Goal: Task Accomplishment & Management: Complete application form

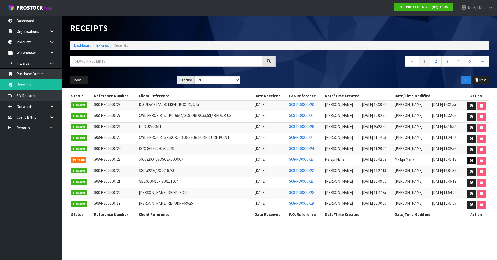
click at [467, 160] on link at bounding box center [472, 161] width 10 height 8
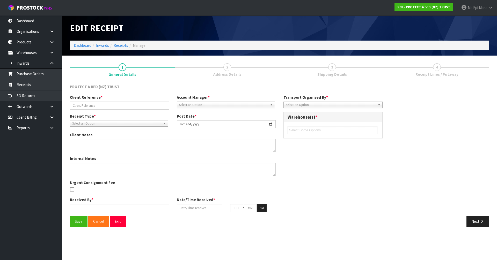
type input "S00022004 /SOSCEX0000027"
type input "[DATE]"
type input "Ma Epi Mana"
type input "[DATE]"
type input "03"
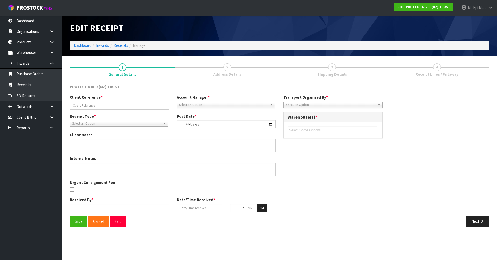
type input "30"
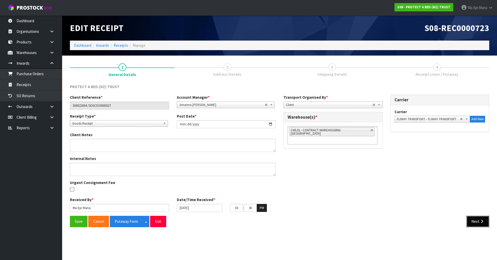
click at [471, 219] on button "Next" at bounding box center [477, 221] width 23 height 11
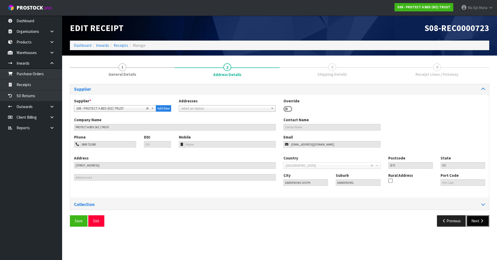
click at [474, 222] on button "Next" at bounding box center [477, 221] width 23 height 11
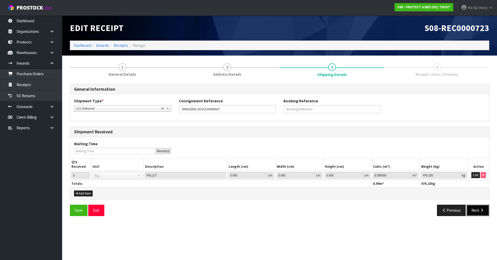
click at [479, 209] on button "Next" at bounding box center [477, 210] width 23 height 11
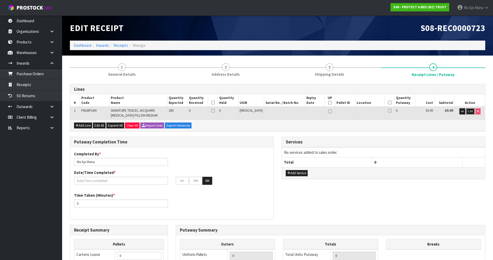
click at [468, 112] on span "Edit" at bounding box center [470, 111] width 5 height 4
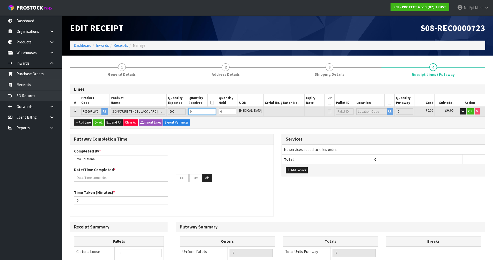
click at [206, 112] on input "0" at bounding box center [201, 111] width 27 height 6
type input "0.0672"
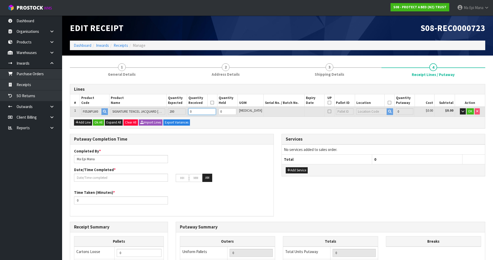
type input "3.64"
type input "2"
type input "4"
type input "0.748104"
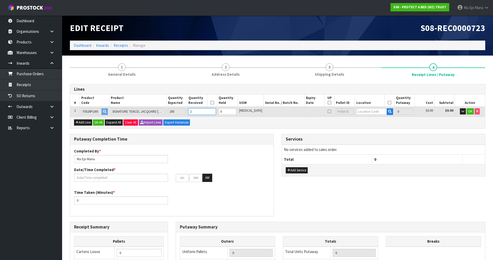
type input "40"
type input "20"
type input "40"
type input "7.48104"
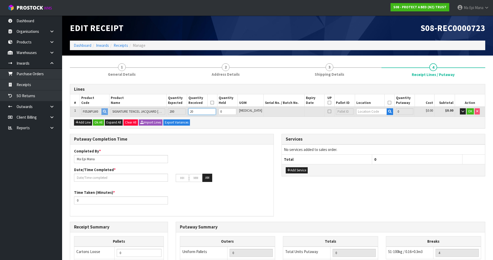
type input "400"
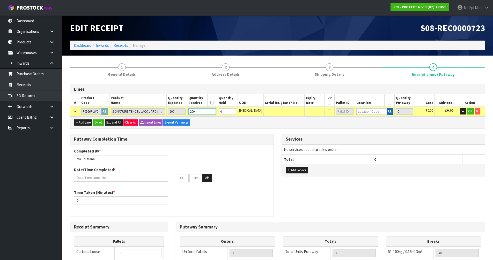
type input "200"
click at [388, 110] on icon "button" at bounding box center [389, 111] width 3 height 3
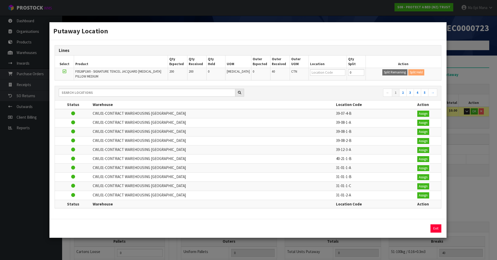
click at [318, 69] on td at bounding box center [328, 74] width 38 height 12
click at [322, 72] on input "text" at bounding box center [327, 72] width 35 height 6
type input "39-09-3-b"
type input "200"
type input "39-09-3-B"
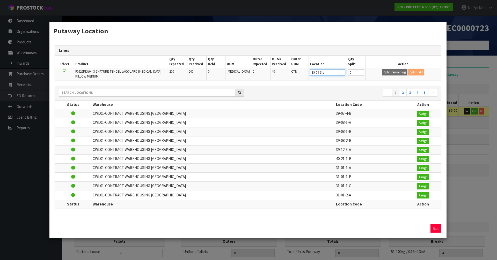
type input "200"
type input "39-09-3-B"
type input "40"
click at [382, 69] on button "Split Remaining" at bounding box center [394, 72] width 25 height 6
type input "40"
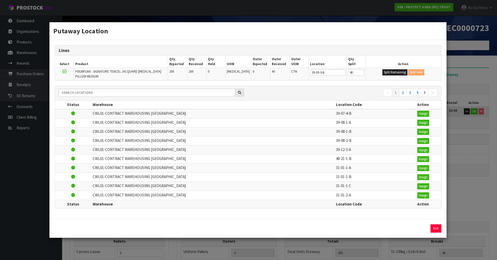
type input "40"
type input "0"
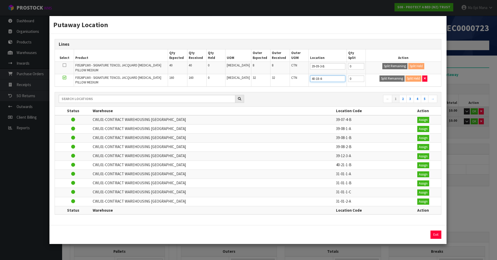
type input "40-18-4-b"
type input "40-18-4-B"
type input "40"
click at [379, 76] on button "Split Remaining" at bounding box center [391, 79] width 25 height 6
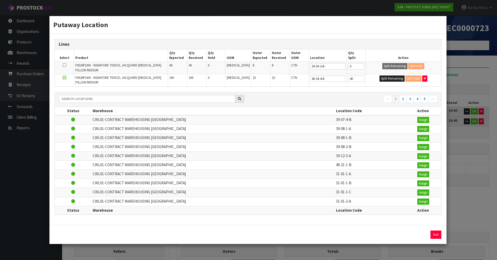
type input "40"
type input "0"
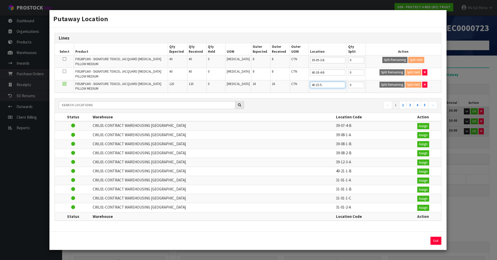
type input "40-15-5-b"
type input "40-15-5-B"
type input "40"
click at [379, 82] on button "Split Remaining" at bounding box center [391, 85] width 25 height 6
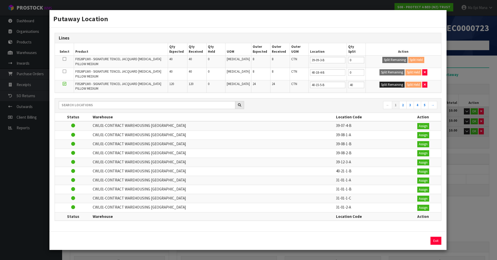
type input "40"
type input "0"
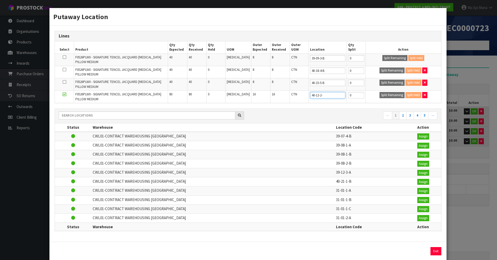
type input "40-12-2-a"
type input "40-12-2-A"
type input "40"
click at [379, 92] on button "Split Remaining" at bounding box center [391, 95] width 25 height 6
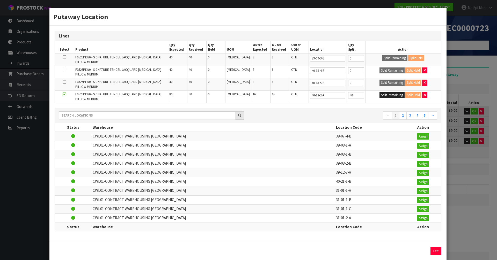
type input "40"
type input "0"
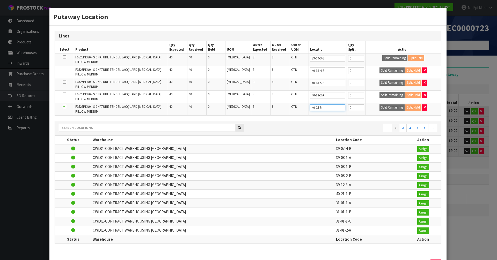
type input "40-05-5-a"
type input "40-05-5-A"
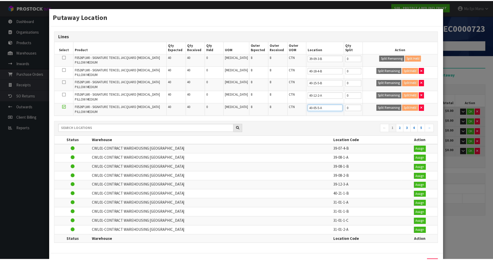
scroll to position [21, 0]
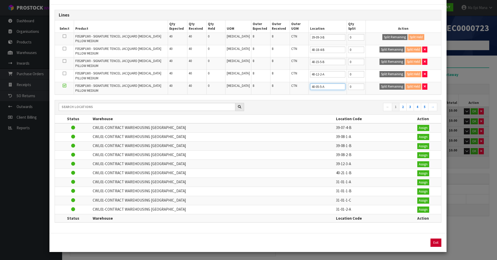
type input "40-05-5-A"
click at [431, 245] on button "Exit" at bounding box center [435, 243] width 11 height 8
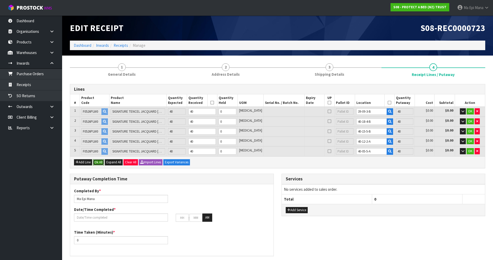
click at [101, 162] on button "Ok All" at bounding box center [98, 162] width 11 height 6
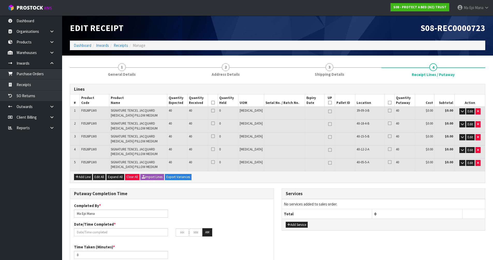
click at [328, 103] on icon at bounding box center [330, 103] width 4 height 0
type input "5"
type input "0"
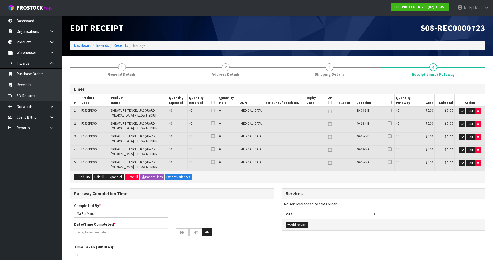
type input "5"
click at [215, 103] on icon at bounding box center [213, 103] width 4 height 0
click at [388, 103] on icon at bounding box center [390, 103] width 4 height 0
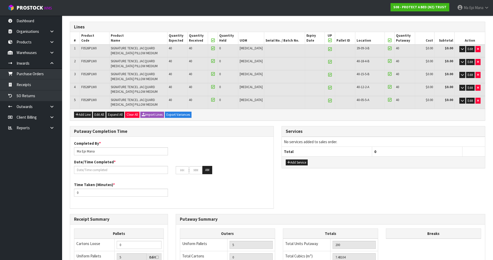
scroll to position [78, 0]
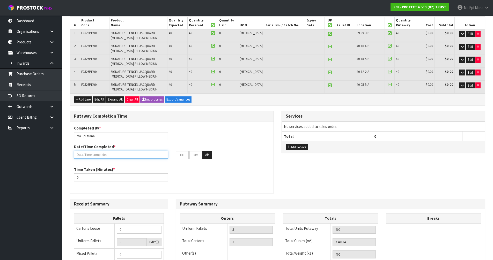
click at [124, 153] on input "text" at bounding box center [121, 155] width 94 height 8
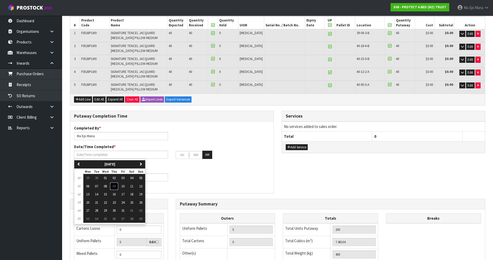
click at [117, 187] on button "09" at bounding box center [114, 186] width 9 height 8
type input "[DATE]"
type input "12"
type input "00"
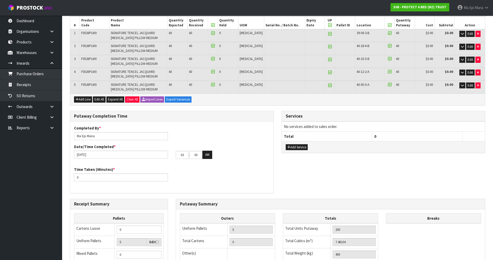
type input "04"
type input "15"
click at [211, 156] on button "AM" at bounding box center [207, 155] width 10 height 8
click at [120, 175] on input "0" at bounding box center [121, 178] width 94 height 8
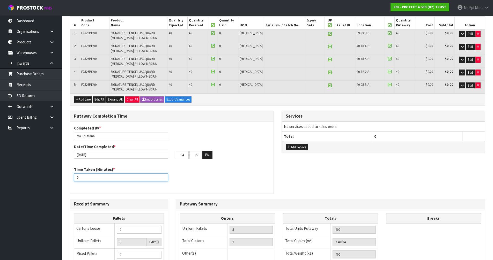
click at [120, 175] on input "0" at bounding box center [121, 178] width 94 height 8
type input "30"
click at [191, 171] on div "Time Taken (Minutes) * 30" at bounding box center [171, 176] width 203 height 19
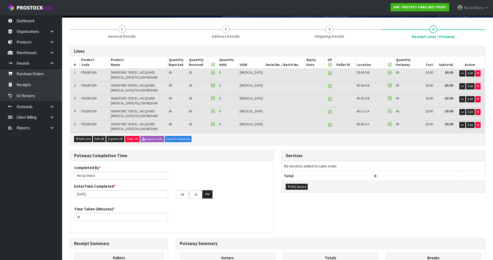
scroll to position [0, 0]
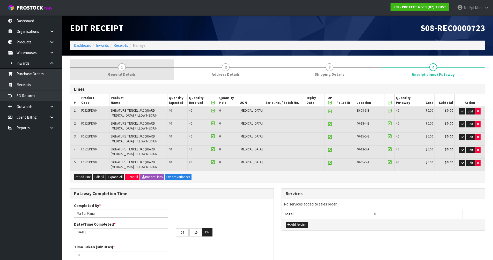
click at [125, 64] on link "1 General Details" at bounding box center [122, 70] width 104 height 20
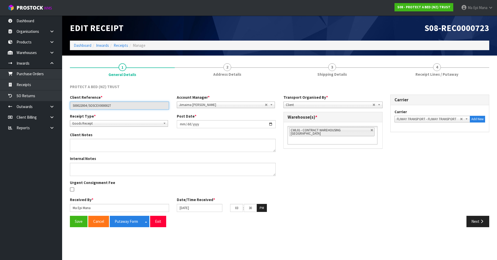
click at [105, 105] on input "S00022004 /SOSCEX0000027" at bounding box center [119, 106] width 99 height 8
drag, startPoint x: 469, startPoint y: 219, endPoint x: 495, endPoint y: 215, distance: 25.9
click at [469, 219] on button "Next" at bounding box center [477, 221] width 23 height 11
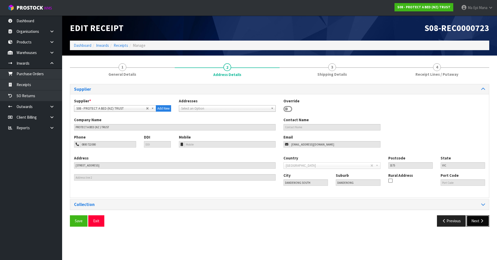
click at [475, 220] on button "Next" at bounding box center [477, 221] width 23 height 11
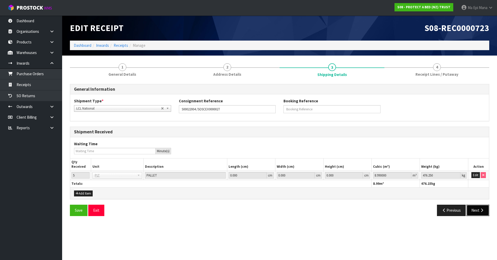
click at [479, 209] on icon "button" at bounding box center [481, 211] width 5 height 4
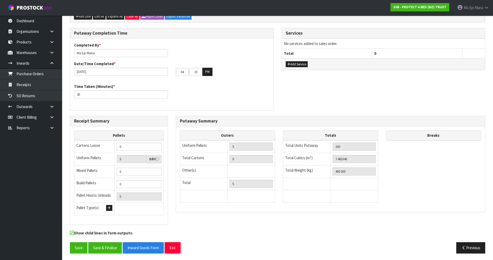
scroll to position [162, 0]
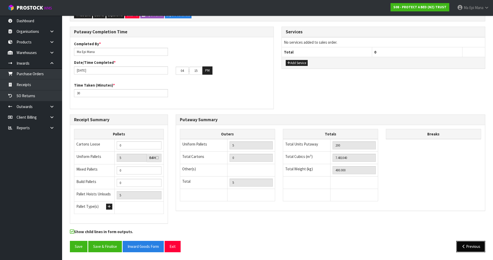
click at [475, 247] on button "Previous" at bounding box center [470, 246] width 29 height 11
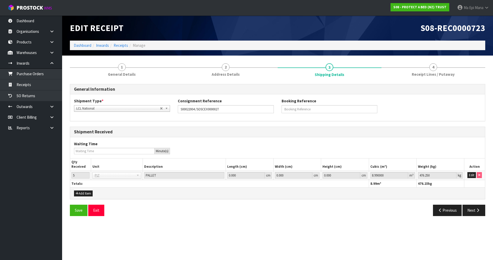
scroll to position [0, 0]
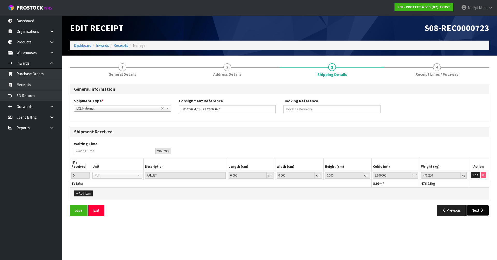
click at [480, 208] on button "Next" at bounding box center [477, 210] width 23 height 11
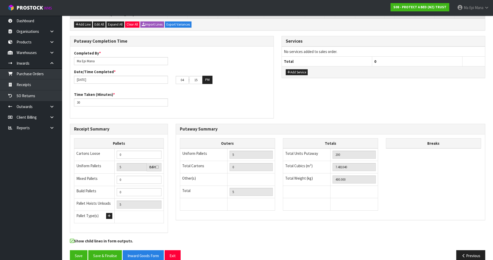
scroll to position [162, 0]
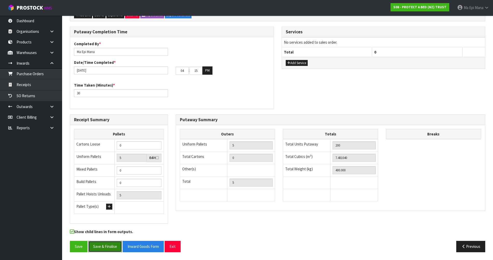
click at [118, 244] on button "Save & Finalise" at bounding box center [105, 246] width 34 height 11
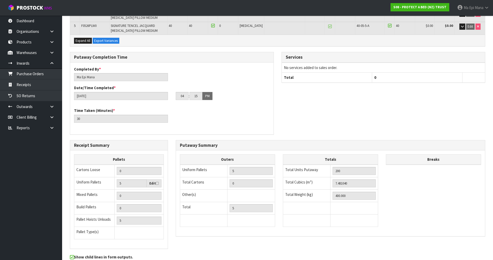
scroll to position [181, 0]
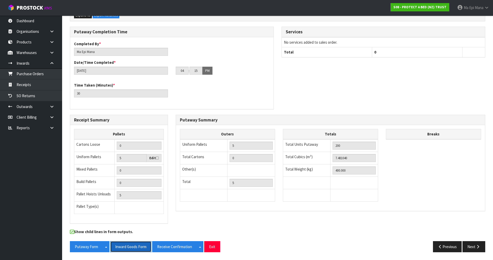
click at [128, 244] on button "Inward Goods Form" at bounding box center [130, 246] width 41 height 11
click at [469, 246] on button "Next" at bounding box center [473, 246] width 23 height 11
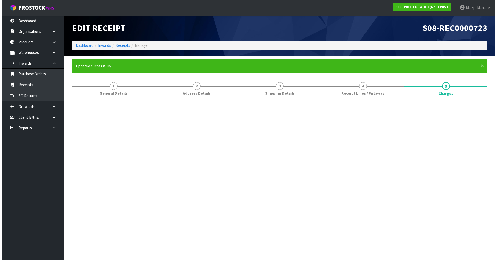
scroll to position [0, 0]
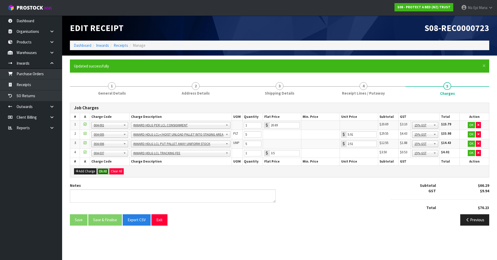
click at [99, 172] on button "Ok All" at bounding box center [102, 171] width 11 height 6
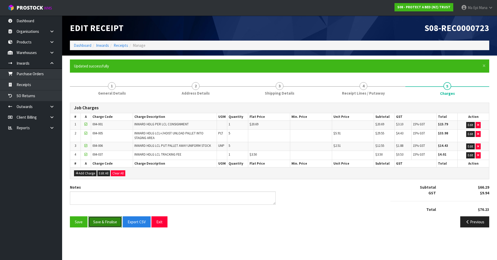
click at [110, 220] on button "Save & Finalise" at bounding box center [105, 222] width 34 height 11
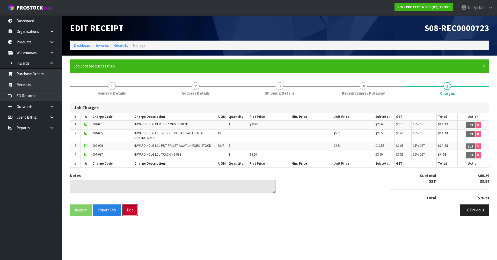
click at [133, 213] on button "Exit" at bounding box center [130, 210] width 16 height 11
